Goal: Transaction & Acquisition: Download file/media

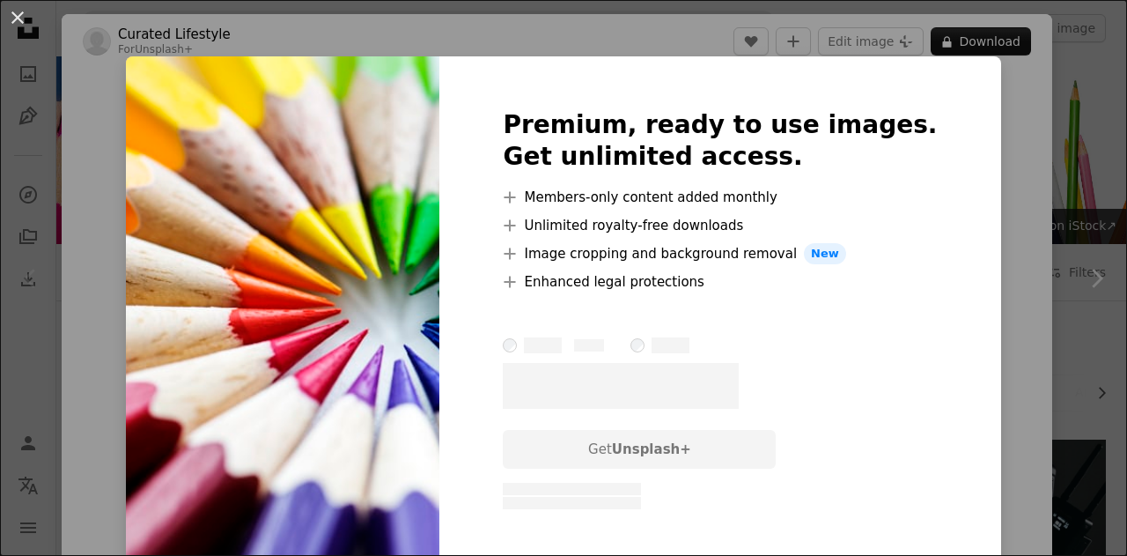
scroll to position [352, 0]
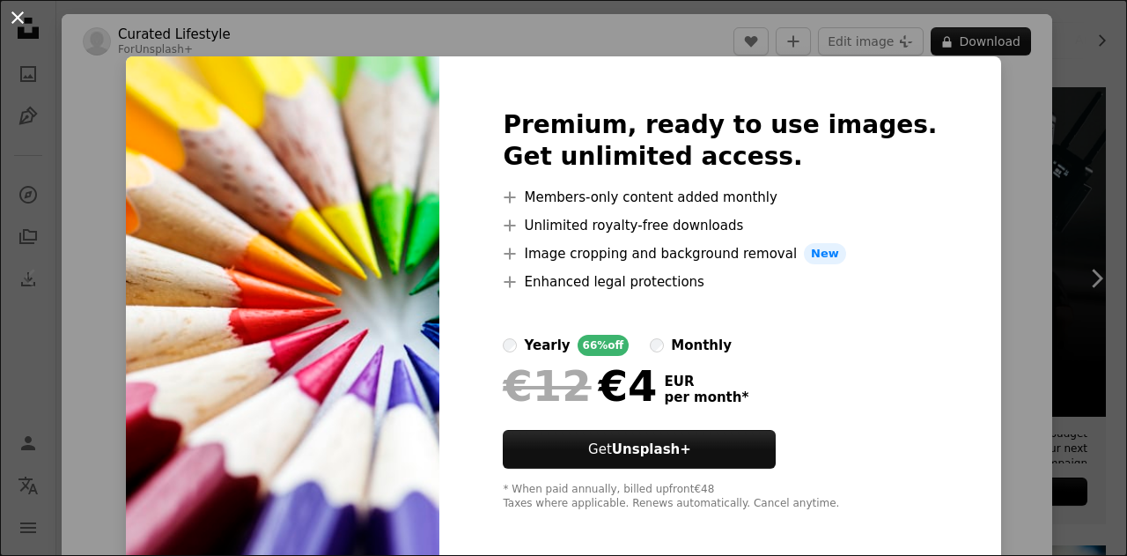
click at [21, 12] on button "An X shape" at bounding box center [17, 17] width 21 height 21
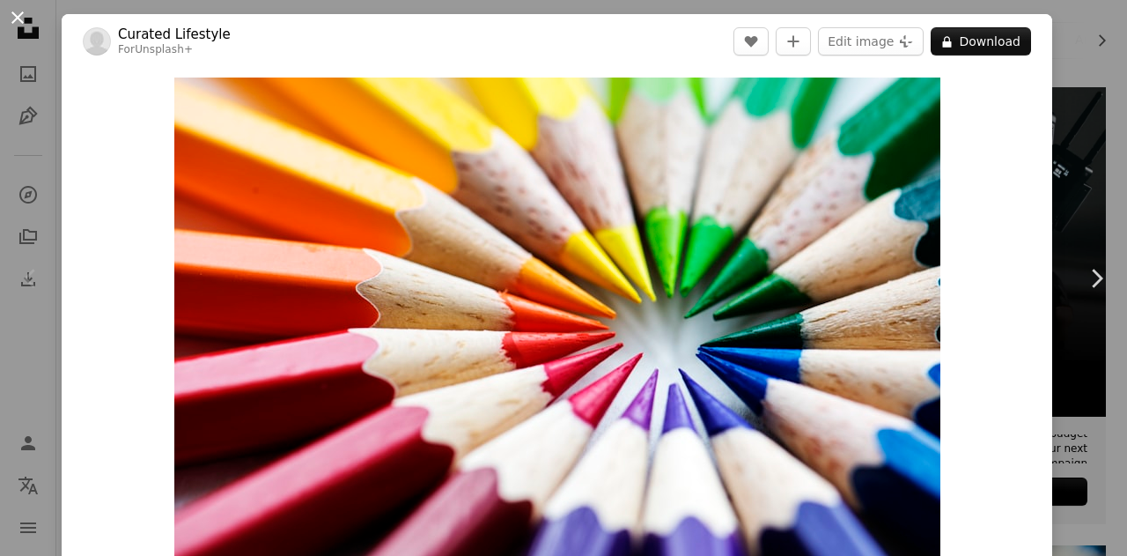
click at [21, 12] on button "An X shape" at bounding box center [17, 17] width 21 height 21
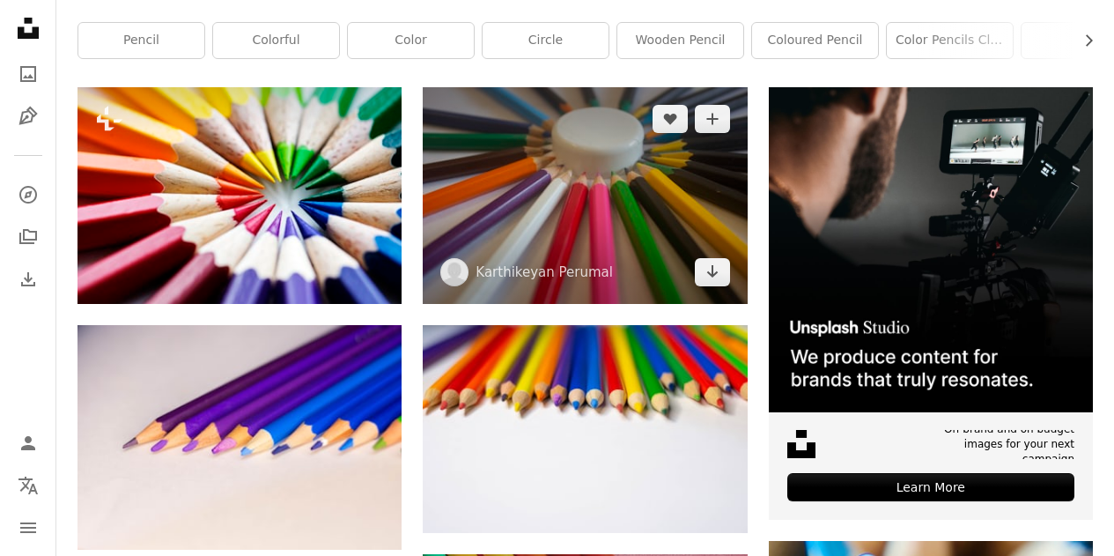
click at [585, 203] on img at bounding box center [585, 195] width 324 height 217
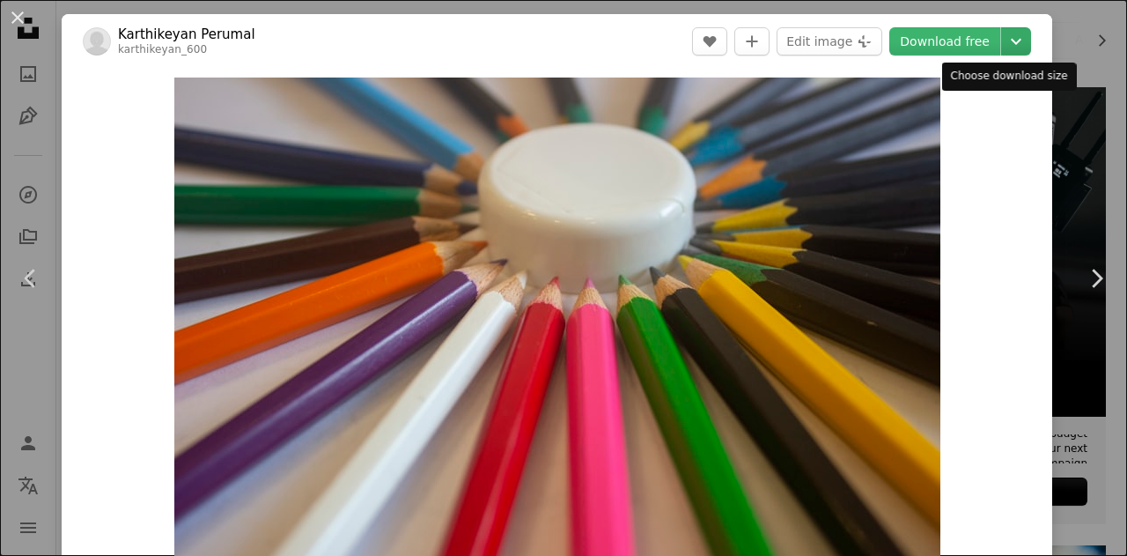
click at [1002, 42] on icon "Chevron down" at bounding box center [1016, 41] width 28 height 21
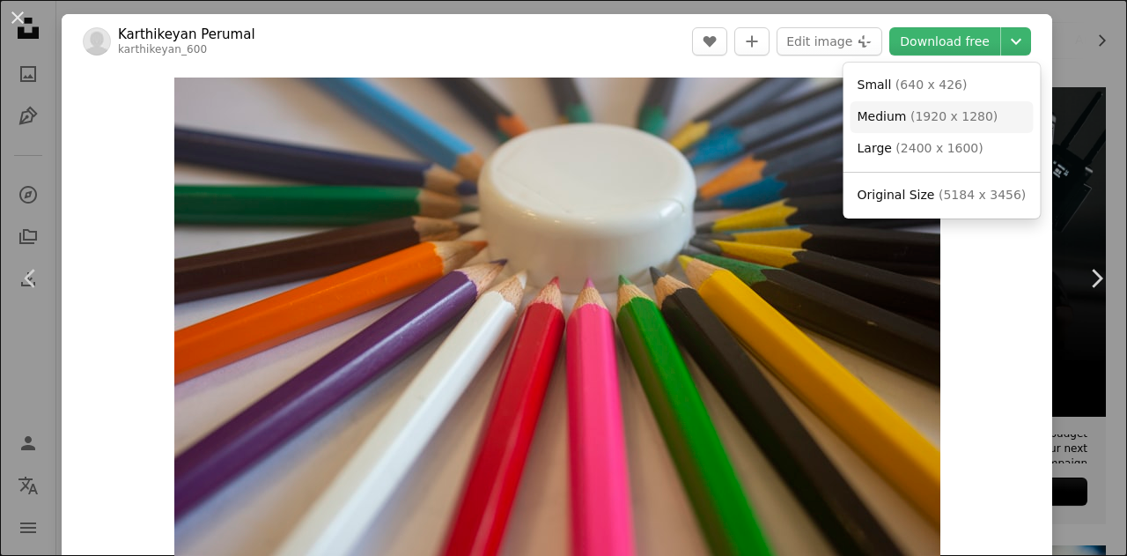
click at [929, 117] on span "( 1920 x 1280 )" at bounding box center [954, 116] width 87 height 14
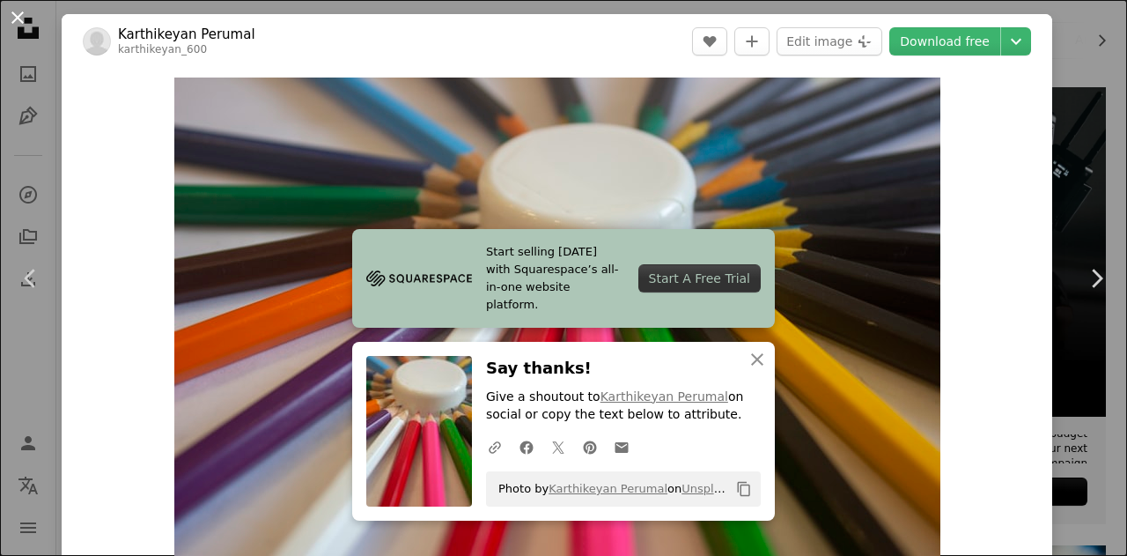
click at [14, 14] on button "An X shape" at bounding box center [17, 17] width 21 height 21
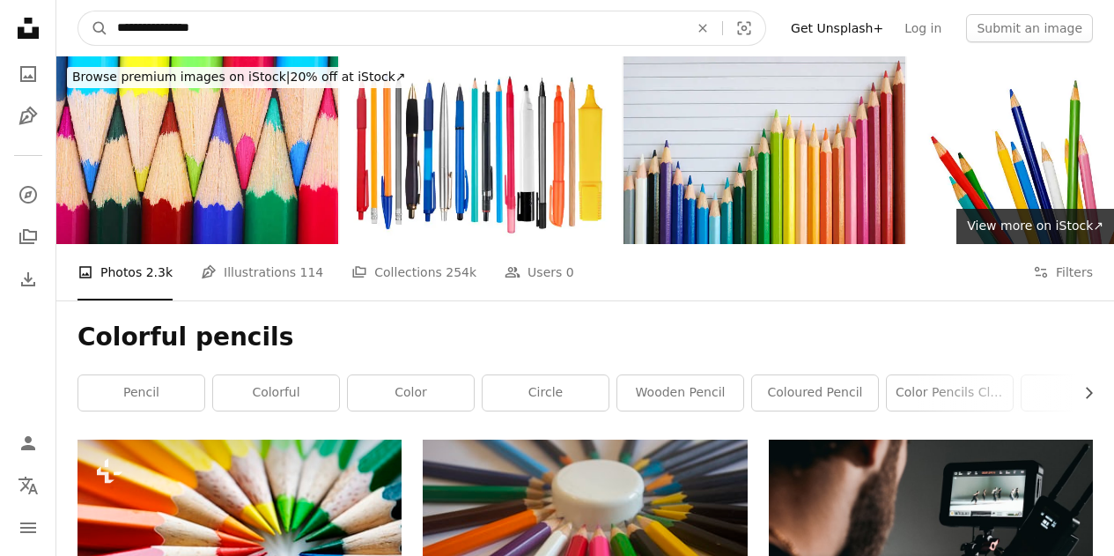
drag, startPoint x: 229, startPoint y: 31, endPoint x: 217, endPoint y: 30, distance: 12.4
click at [217, 30] on input "**********" at bounding box center [395, 27] width 575 height 33
drag, startPoint x: 224, startPoint y: 30, endPoint x: 0, endPoint y: 35, distance: 223.7
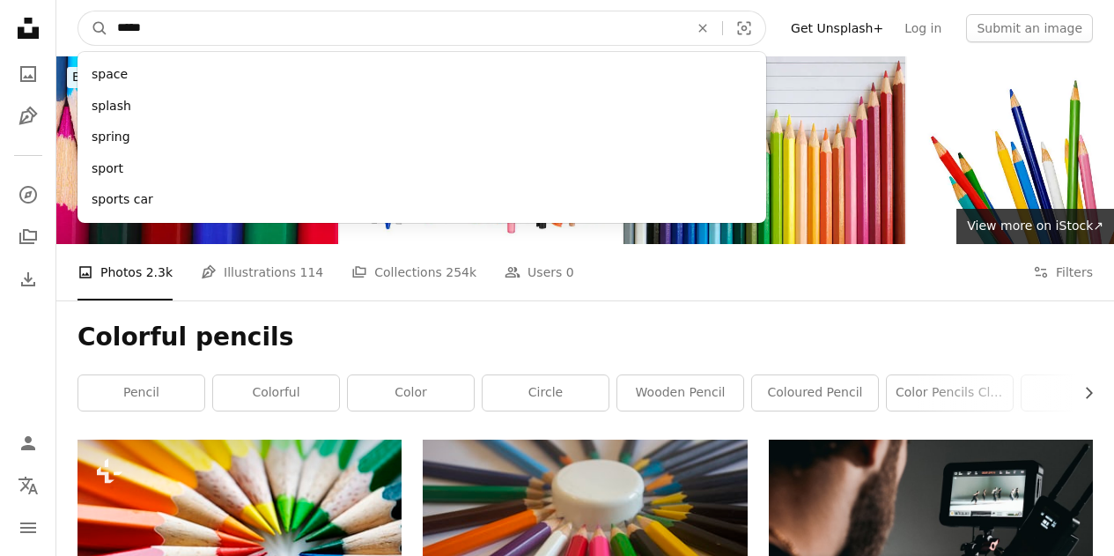
type input "******"
click button "A magnifying glass" at bounding box center [93, 27] width 30 height 33
